Goal: Transaction & Acquisition: Purchase product/service

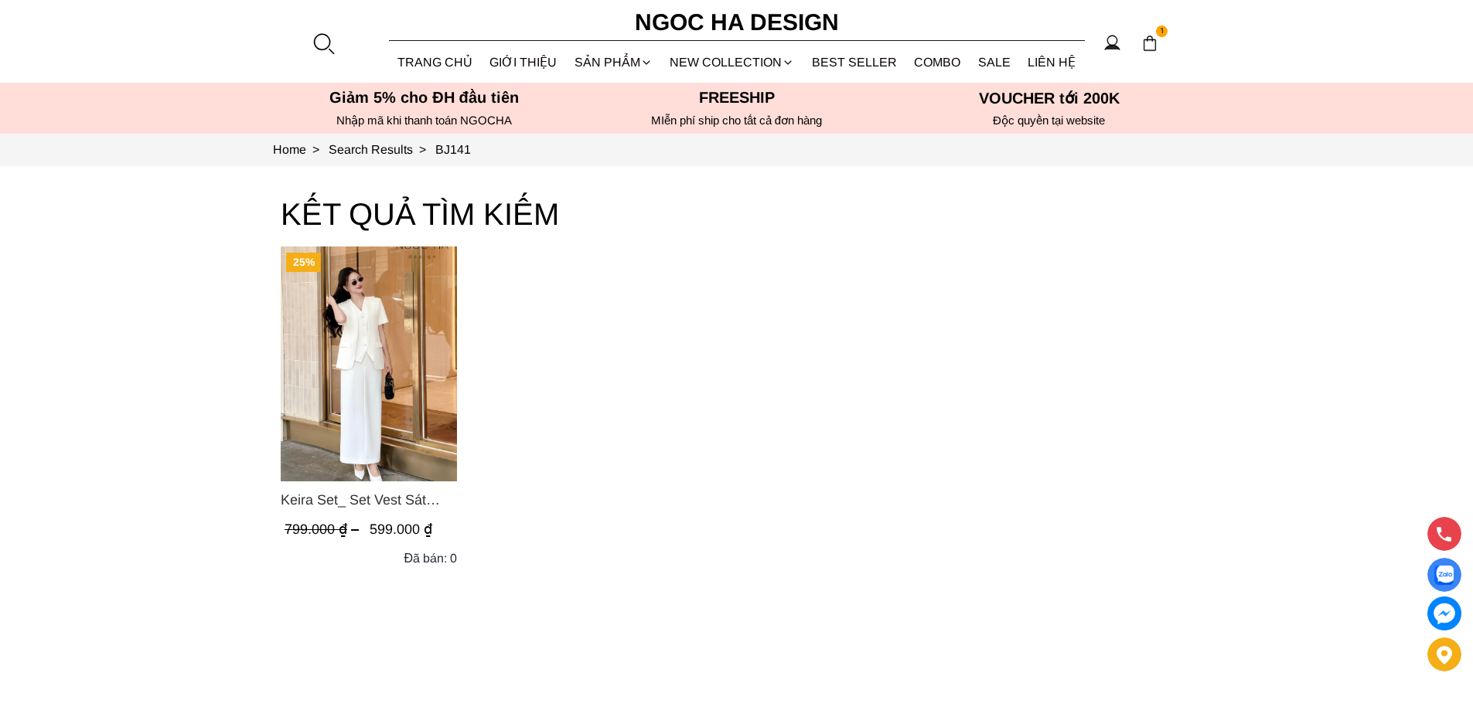
click at [328, 45] on div at bounding box center [323, 43] width 23 height 23
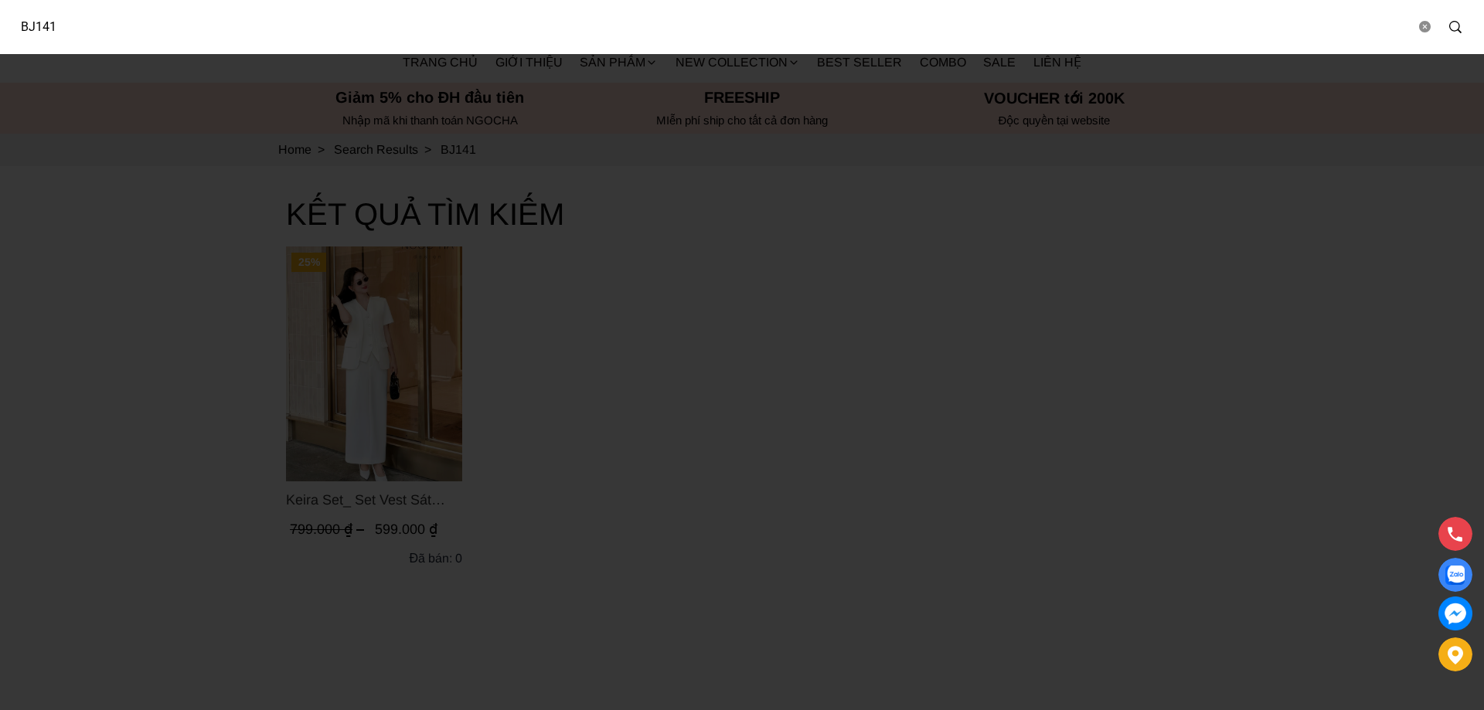
click at [197, 25] on input "BJ141" at bounding box center [712, 27] width 1408 height 36
type input "D713"
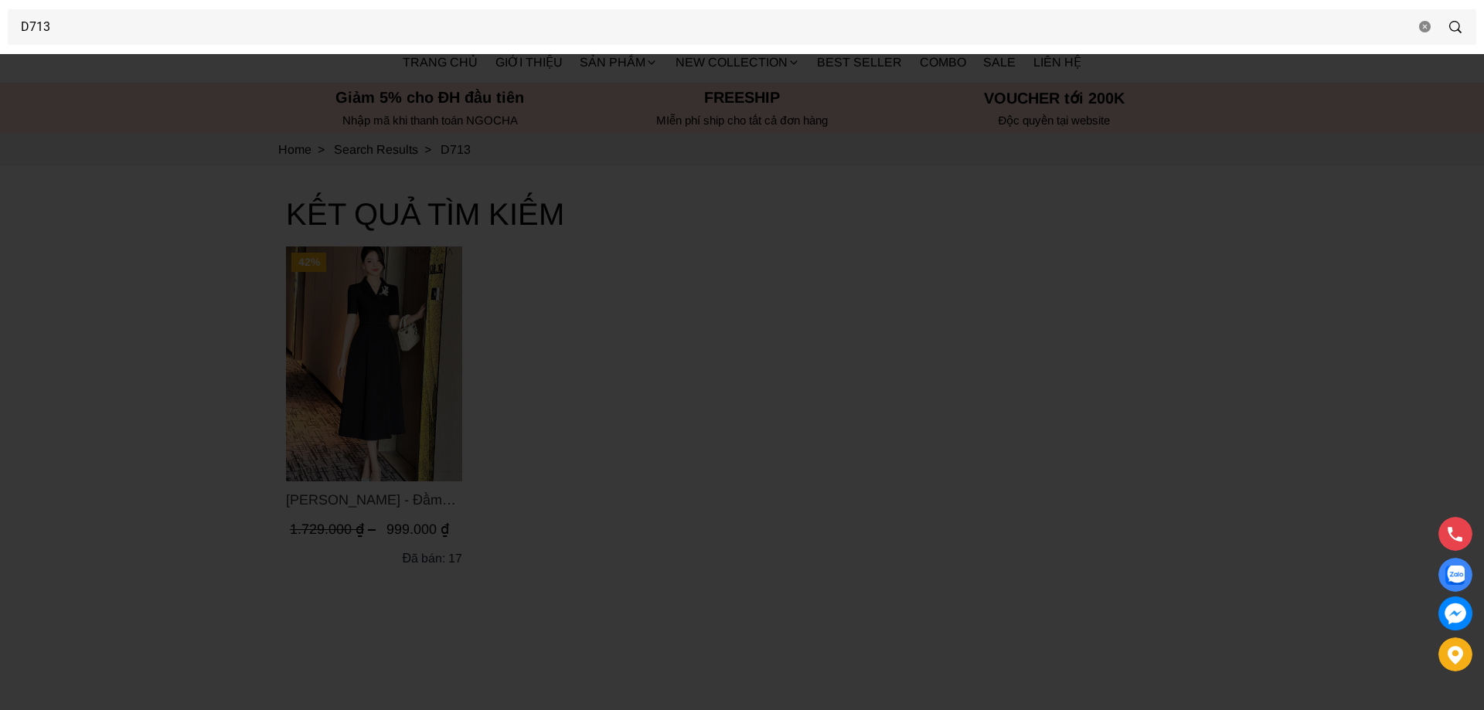
click at [114, 399] on div at bounding box center [742, 355] width 1484 height 710
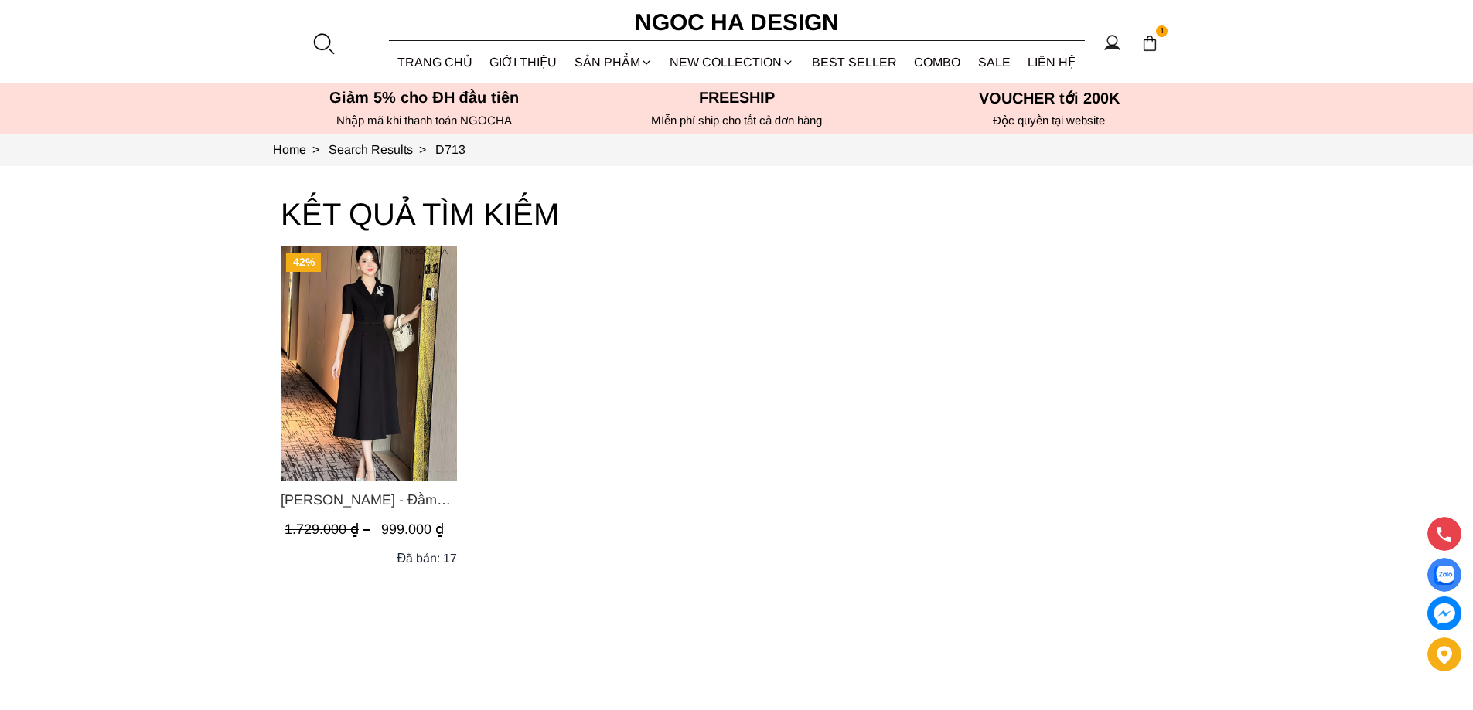
click at [354, 336] on img "Product image - Irene Dress - Đầm Vest Dáng Xòe Kèm Đai D713" at bounding box center [369, 364] width 176 height 235
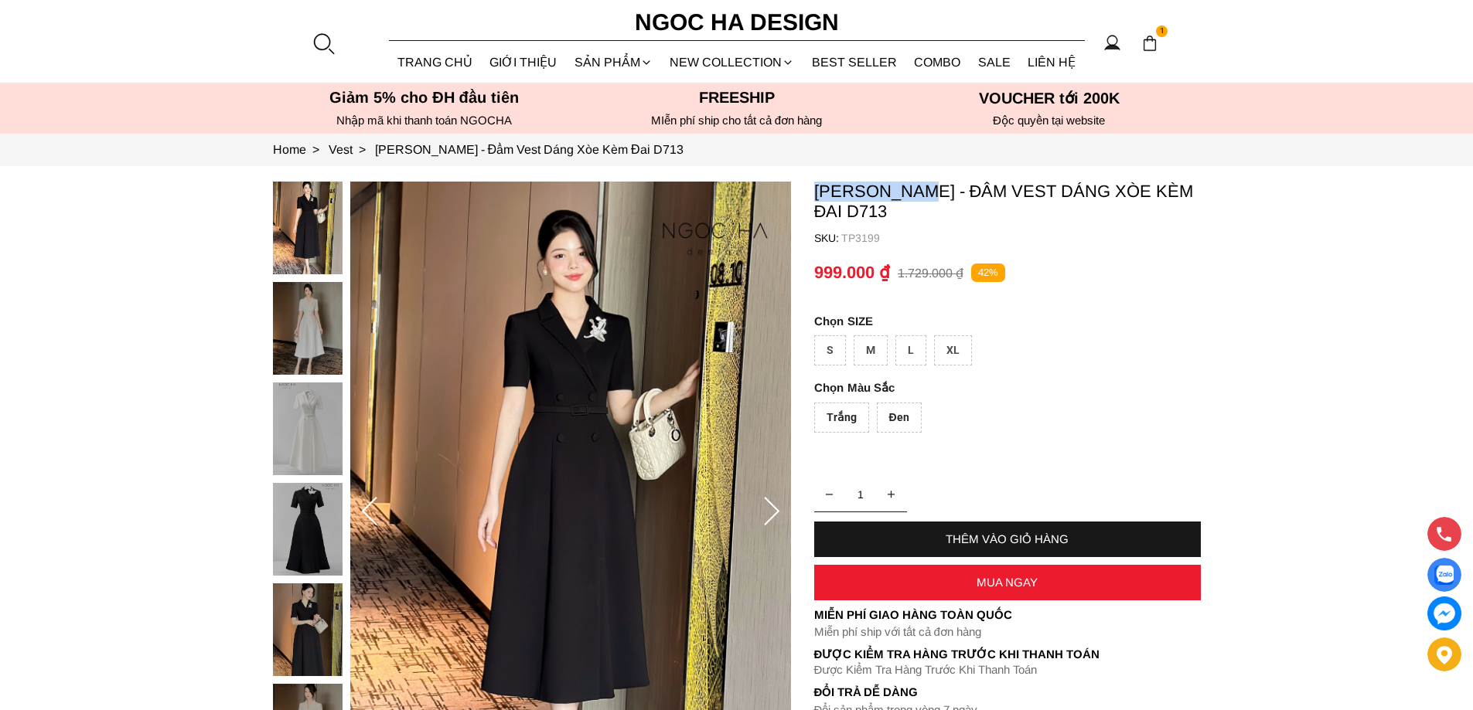
copy p "Irene Dress"
drag, startPoint x: 809, startPoint y: 186, endPoint x: 928, endPoint y: 190, distance: 119.9
click at [928, 190] on section "Irene Dress - Đầm Vest Dáng Xòe Kèm Đai D713 SKU: TP3199 Trắng Đen 1 THÊM VÀO G…" at bounding box center [736, 512] width 1473 height 692
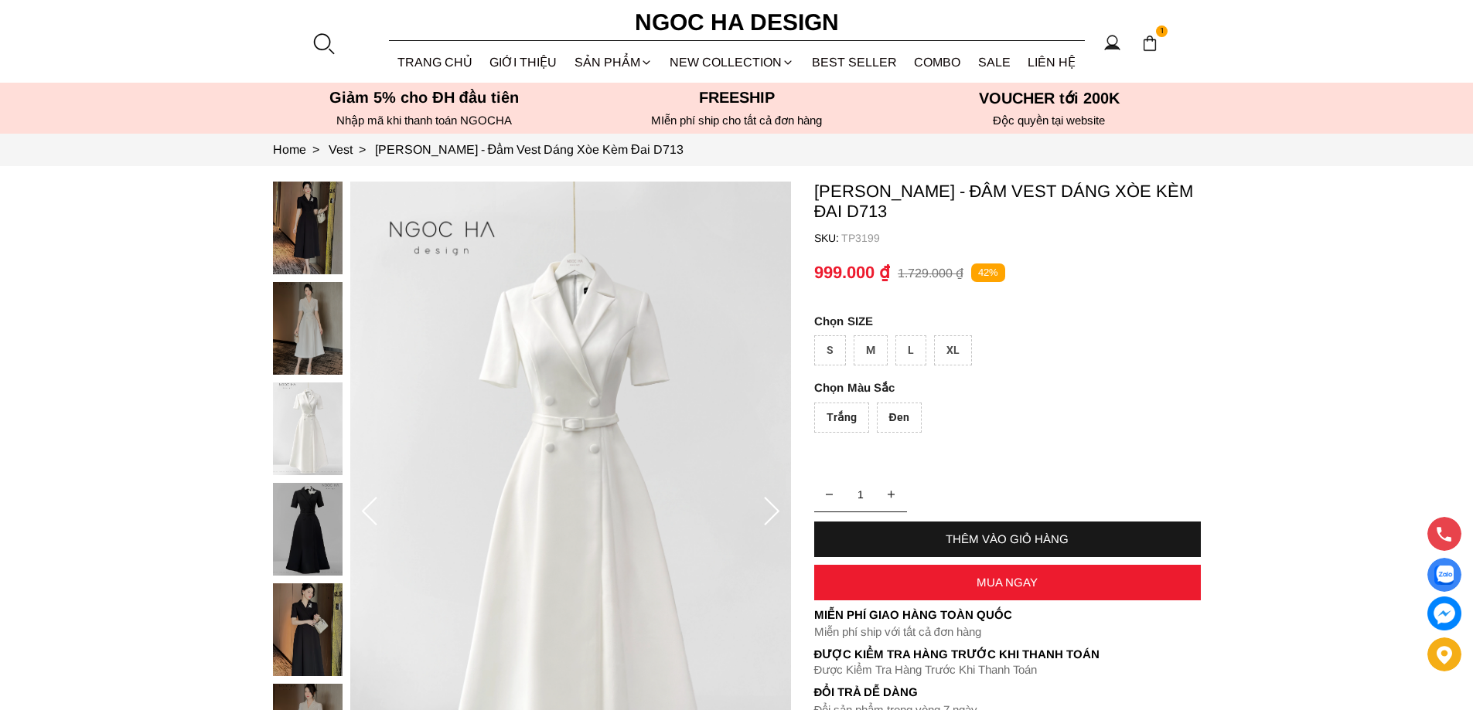
click at [779, 520] on icon at bounding box center [771, 512] width 31 height 31
